Goal: Transaction & Acquisition: Purchase product/service

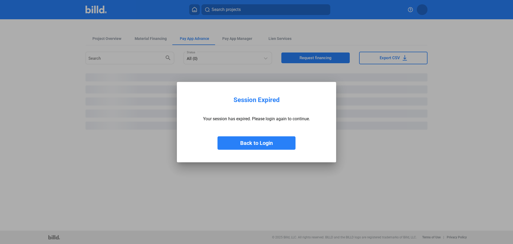
click at [263, 149] on button "Back to Login" at bounding box center [257, 142] width 78 height 13
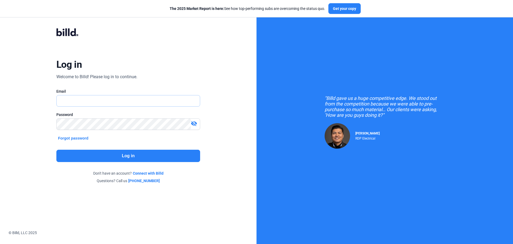
type input "[EMAIL_ADDRESS][DOMAIN_NAME]"
click at [129, 157] on button "Log in" at bounding box center [128, 155] width 144 height 12
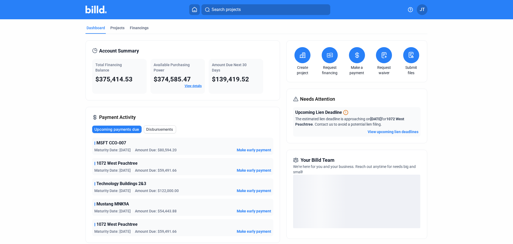
click at [150, 148] on span "Amount Due: $80,594.20" at bounding box center [156, 149] width 42 height 5
click at [252, 148] on span "Make early payment" at bounding box center [254, 149] width 34 height 5
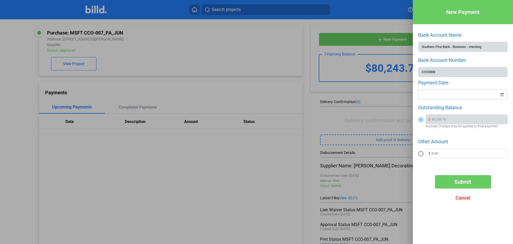
click at [502, 96] on span "Open calendar" at bounding box center [502, 91] width 13 height 13
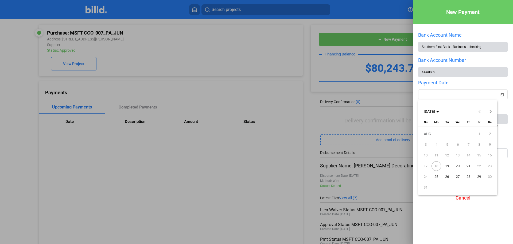
click at [448, 166] on span "19" at bounding box center [447, 166] width 10 height 10
type input "[DATE]"
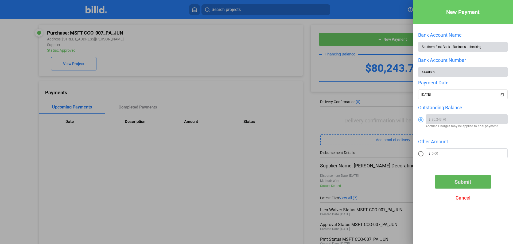
click at [470, 185] on span "Submit" at bounding box center [463, 181] width 17 height 6
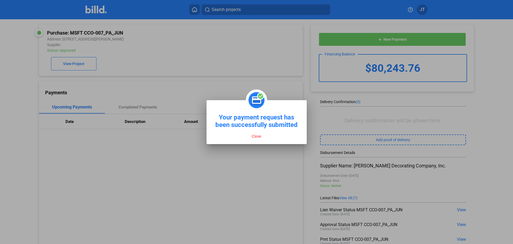
click at [255, 137] on button "Close" at bounding box center [256, 136] width 13 height 5
